Goal: Information Seeking & Learning: Learn about a topic

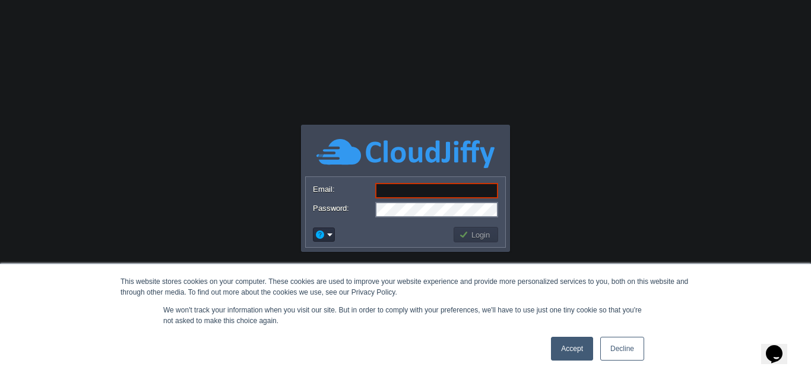
click at [633, 356] on link "Decline" at bounding box center [622, 349] width 44 height 24
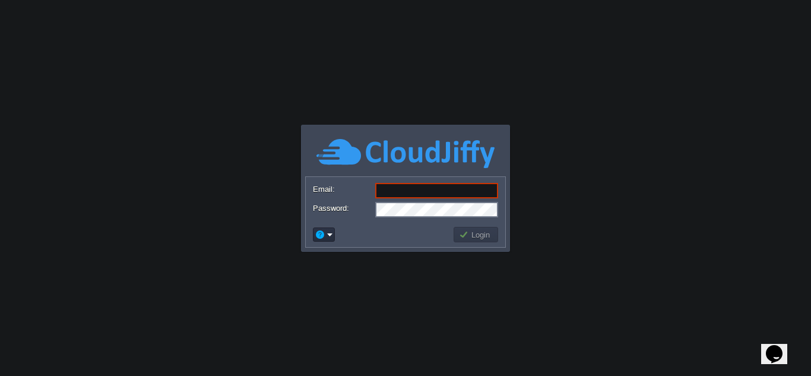
click at [401, 188] on input "Email:" at bounding box center [436, 190] width 123 height 15
click at [334, 237] on td at bounding box center [324, 234] width 22 height 14
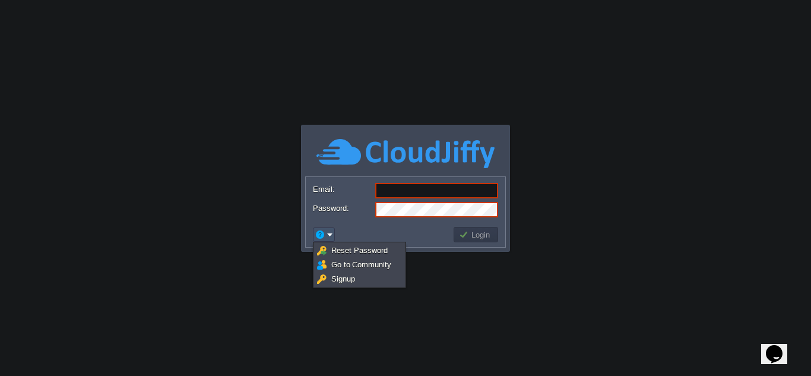
click at [694, 180] on body "This website stores cookies on your computer. These cookies are used to improve…" at bounding box center [405, 188] width 811 height 376
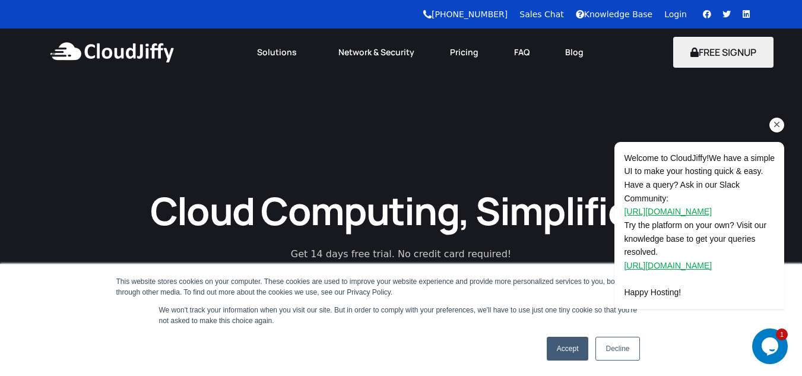
scroll to position [178, 0]
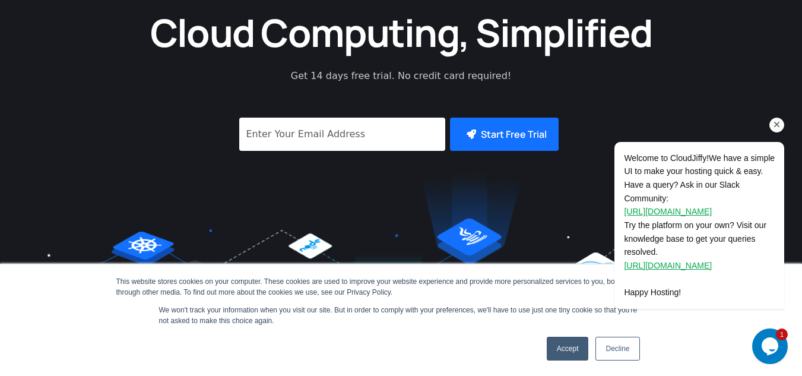
click at [776, 124] on icon "Chat attention grabber" at bounding box center [777, 124] width 11 height 11
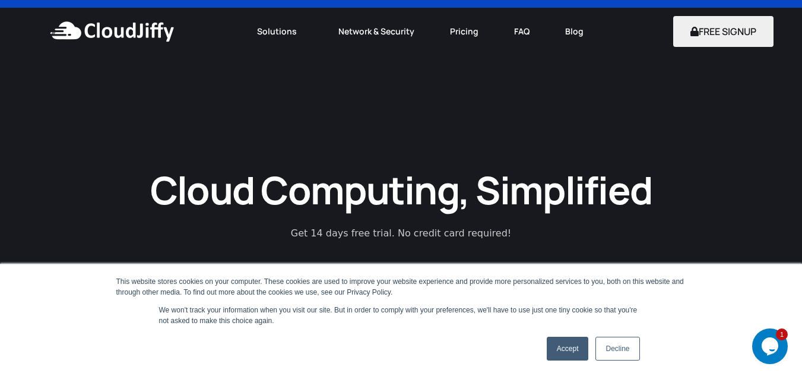
scroll to position [0, 0]
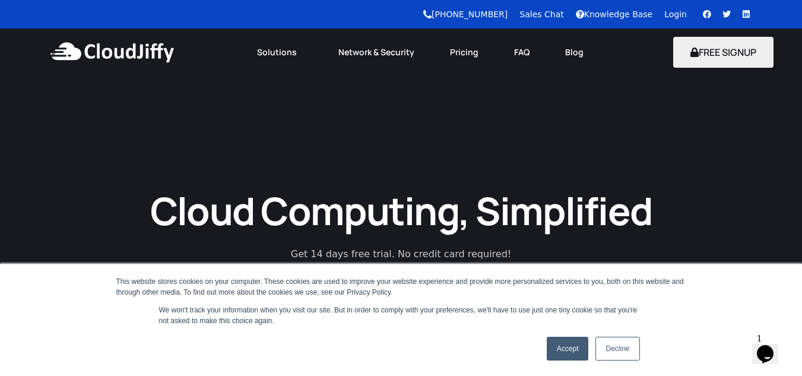
click at [569, 352] on link "Accept" at bounding box center [568, 349] width 42 height 24
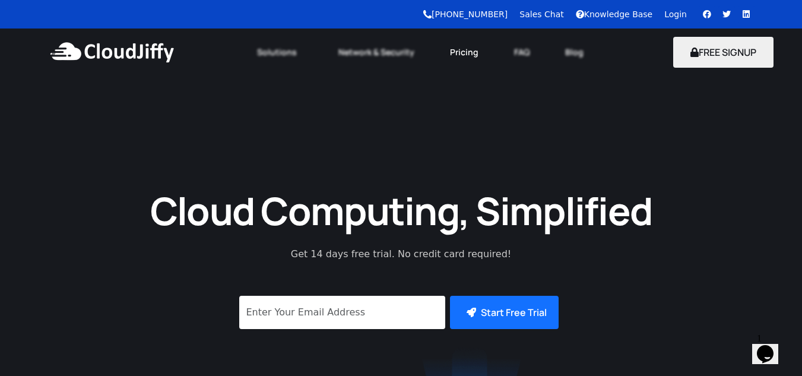
click at [461, 56] on link "Pricing" at bounding box center [464, 52] width 64 height 26
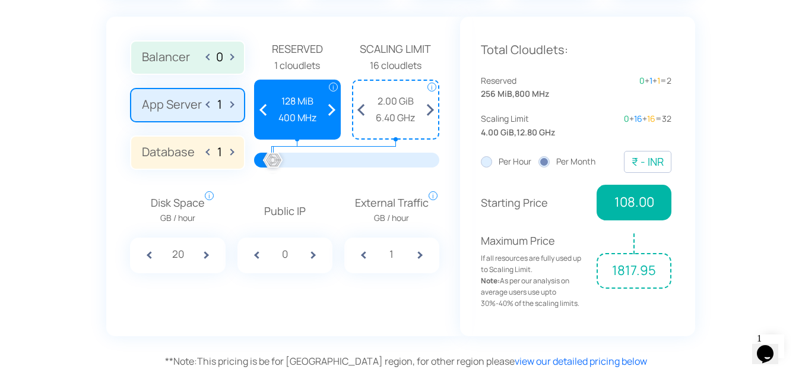
scroll to position [891, 0]
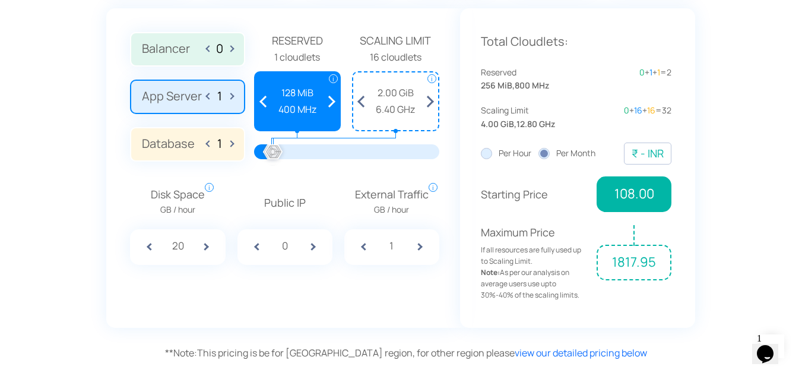
click at [312, 242] on span at bounding box center [321, 247] width 24 height 36
click at [259, 246] on span at bounding box center [250, 247] width 24 height 36
click at [314, 249] on span at bounding box center [321, 247] width 24 height 36
type input "1"
click at [208, 248] on span at bounding box center [214, 247] width 24 height 36
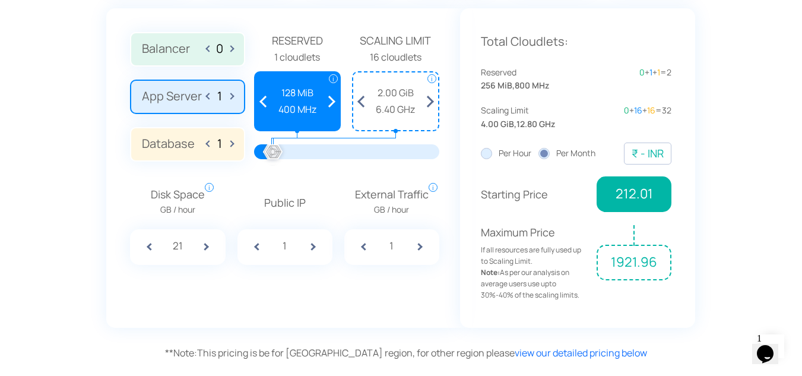
click at [208, 248] on span at bounding box center [214, 247] width 24 height 36
click at [146, 247] on span at bounding box center [142, 247] width 24 height 36
type input "20"
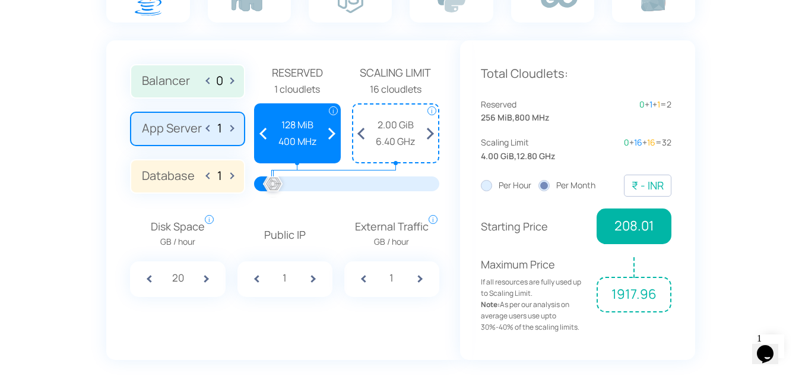
scroll to position [831, 0]
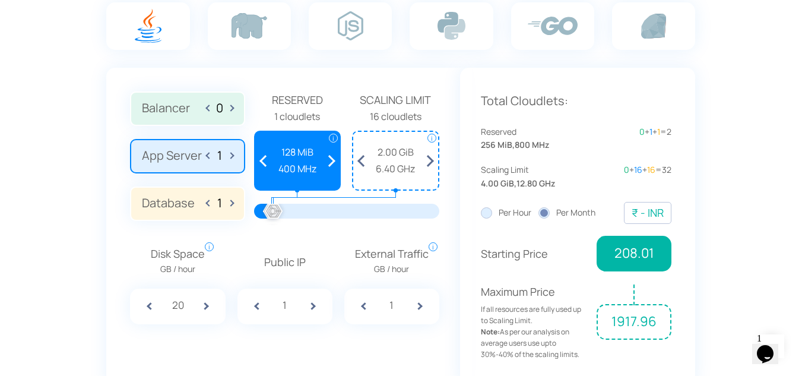
click at [490, 216] on label "Per Hour" at bounding box center [506, 212] width 50 height 13
click at [0, 0] on input "Per Hour" at bounding box center [0, 0] width 0 height 0
click at [543, 210] on label "Per Month" at bounding box center [567, 212] width 57 height 13
click at [0, 0] on input "Per Month" at bounding box center [0, 0] width 0 height 0
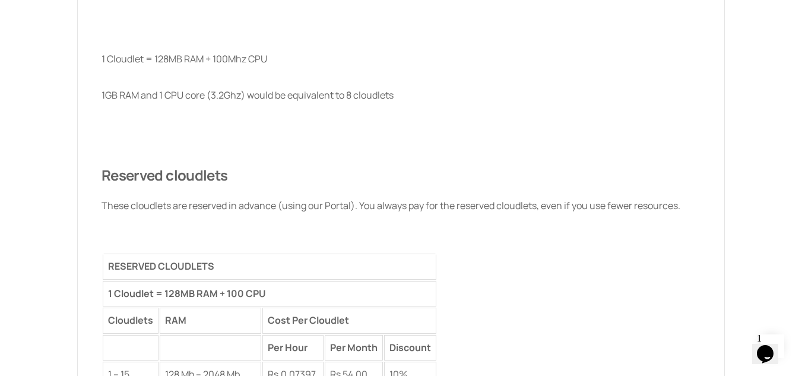
scroll to position [1485, 0]
drag, startPoint x: 405, startPoint y: 96, endPoint x: 267, endPoint y: 92, distance: 137.8
click at [267, 92] on p "1GB RAM and 1 CPU core (3.2Ghz) would be equivalent to 8 cloudlets" at bounding box center [401, 95] width 599 height 15
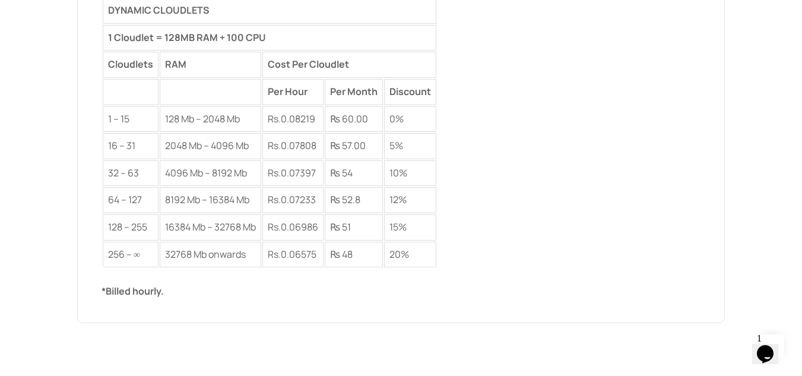
scroll to position [2257, 0]
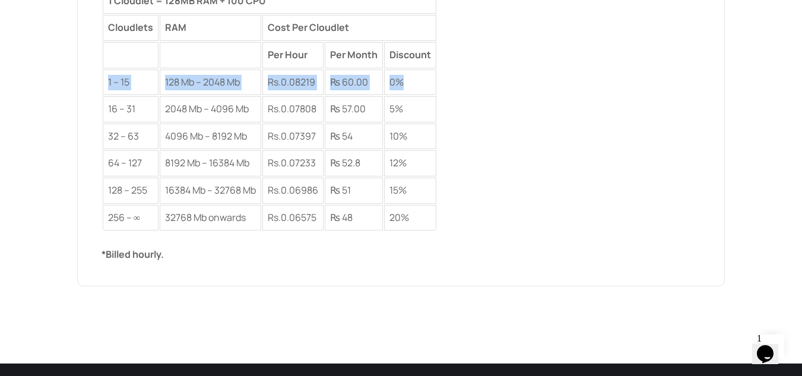
drag, startPoint x: 108, startPoint y: 79, endPoint x: 415, endPoint y: 85, distance: 307.1
click at [415, 85] on tr "1 – 15 128 Mb – 2048 Mb Rs. 0.08219 ₨ 60.00 0%" at bounding box center [270, 82] width 334 height 26
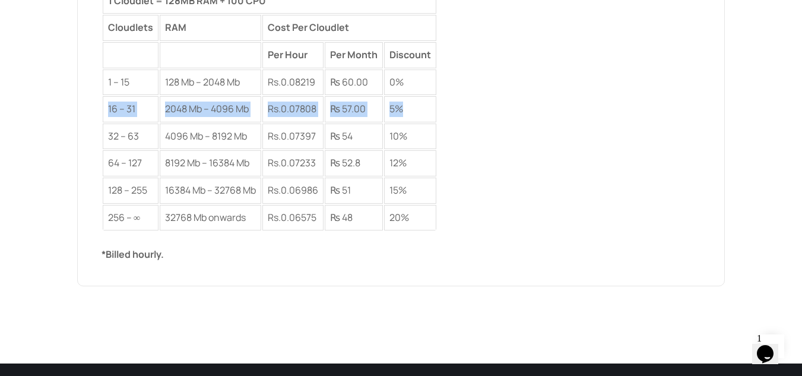
drag, startPoint x: 107, startPoint y: 106, endPoint x: 413, endPoint y: 112, distance: 305.3
click at [413, 112] on tr "16 – 31 2048 Mb – 4096 Mb Rs. 0.07808 ₨ 57.00 5%" at bounding box center [270, 109] width 334 height 26
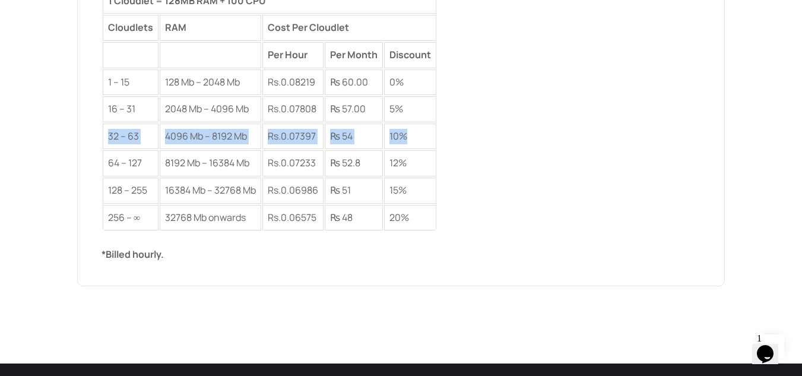
drag, startPoint x: 109, startPoint y: 135, endPoint x: 410, endPoint y: 134, distance: 301.1
click at [410, 134] on tr "32 – 63 4096 Mb – 8192 Mb Rs. 0.07397 ₨ 54 10%" at bounding box center [270, 137] width 334 height 26
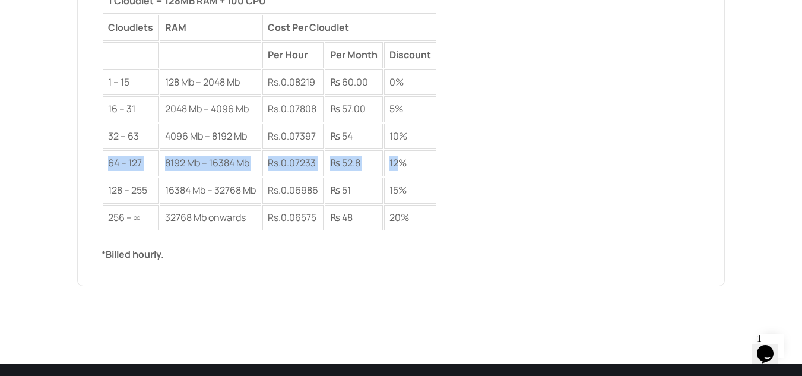
drag, startPoint x: 108, startPoint y: 159, endPoint x: 405, endPoint y: 162, distance: 297.0
click at [405, 162] on tr "64 – 127 8192 Mb – 16384 Mb Rs. 0.07233 ₨ 52.8 12%" at bounding box center [270, 163] width 334 height 26
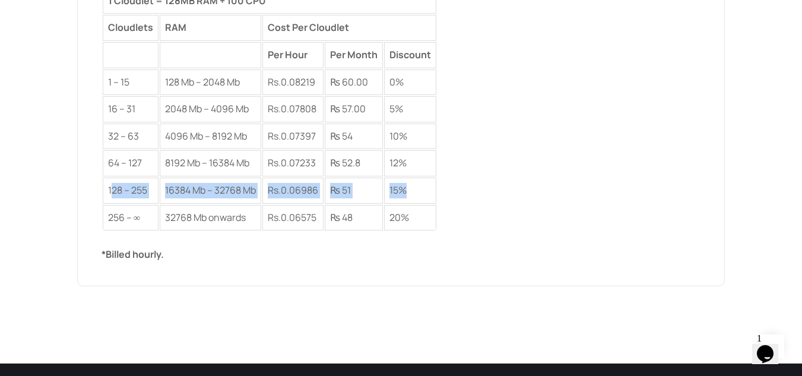
drag, startPoint x: 111, startPoint y: 186, endPoint x: 408, endPoint y: 186, distance: 297.0
click at [408, 186] on tr "128 – 255 16384 Mb – 32768 Mb Rs. 0.06986 ₨ 51 15%" at bounding box center [270, 191] width 334 height 26
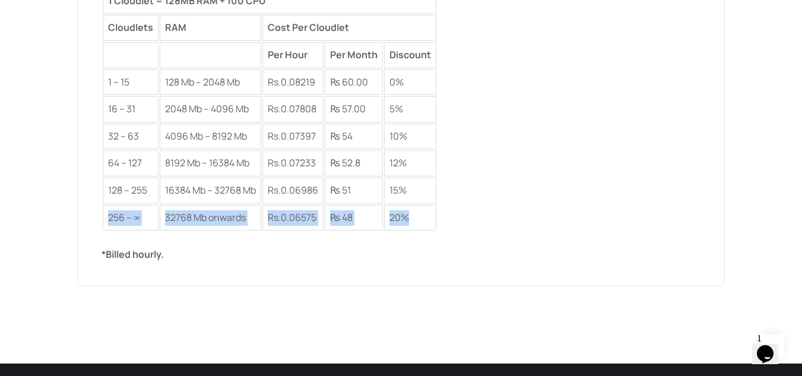
drag, startPoint x: 108, startPoint y: 218, endPoint x: 426, endPoint y: 214, distance: 318.4
click at [426, 214] on tr "256 – ∞ 32768 Mb onwards Rs. 0.06575 ₨ 48 20%" at bounding box center [270, 218] width 334 height 26
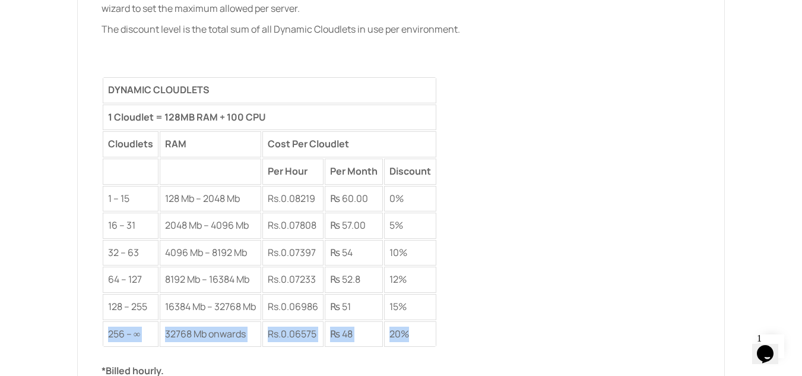
scroll to position [2138, 0]
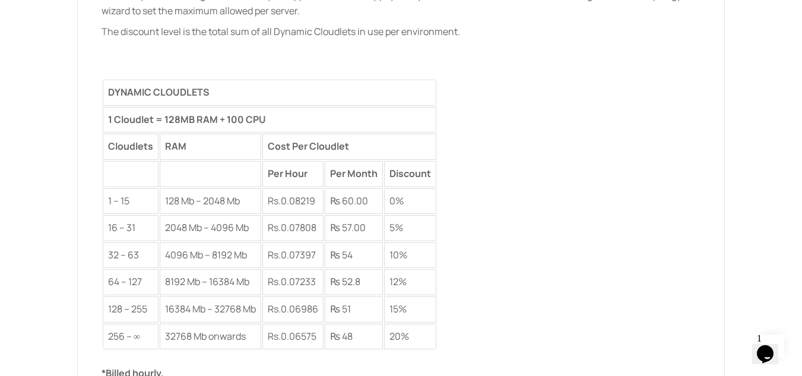
click at [437, 233] on td "5%" at bounding box center [410, 228] width 52 height 26
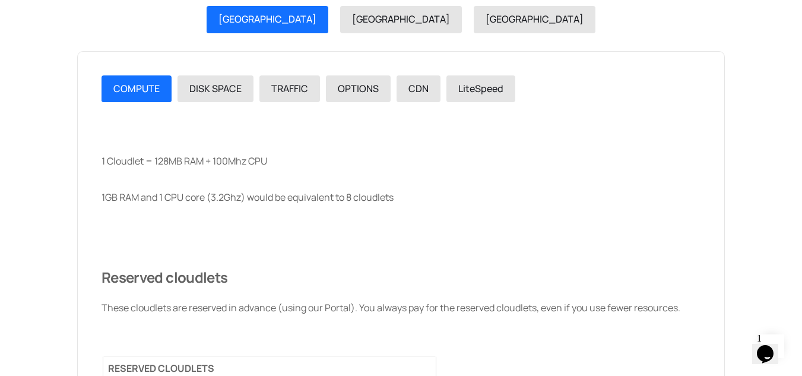
scroll to position [1485, 0]
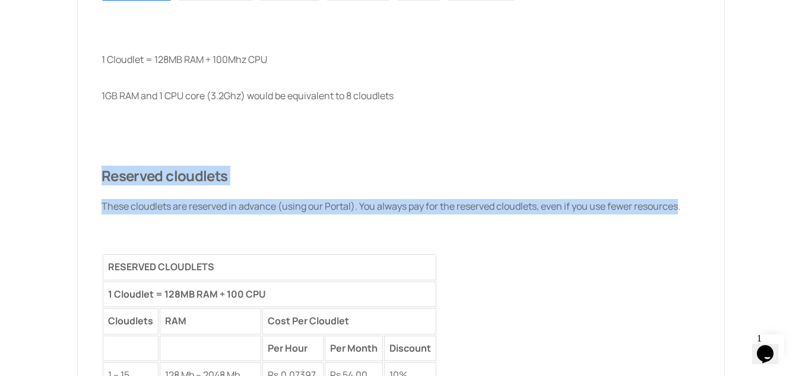
drag, startPoint x: 103, startPoint y: 173, endPoint x: 681, endPoint y: 194, distance: 577.6
click at [681, 194] on div "1 Cloudlet = 128MB RAM + 100Mhz CPU 1GB RAM and 1 CPU core (3.2Ghz) would be eq…" at bounding box center [401, 281] width 599 height 488
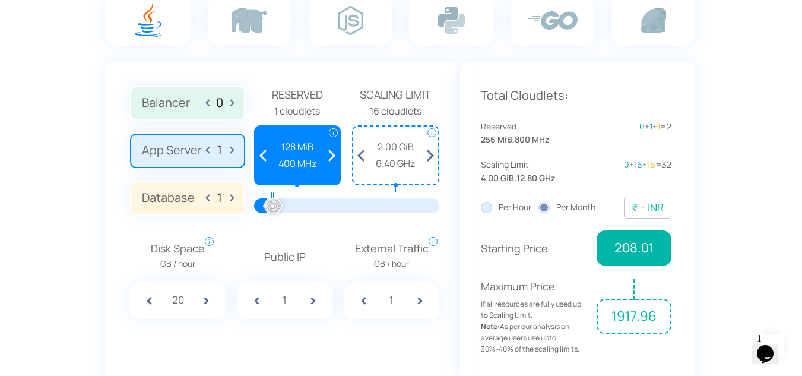
scroll to position [831, 0]
